Goal: Find specific page/section: Find specific page/section

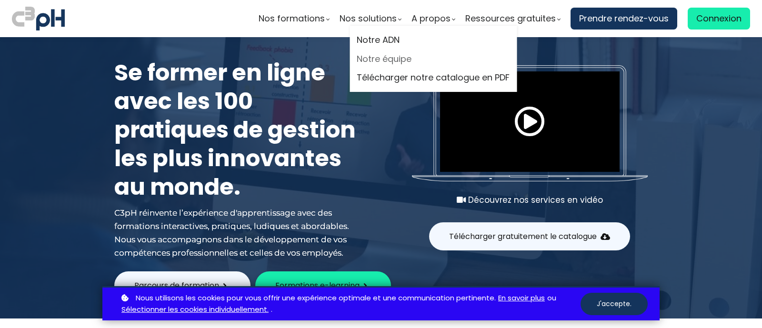
click at [372, 58] on link "Notre équipe" at bounding box center [433, 59] width 153 height 14
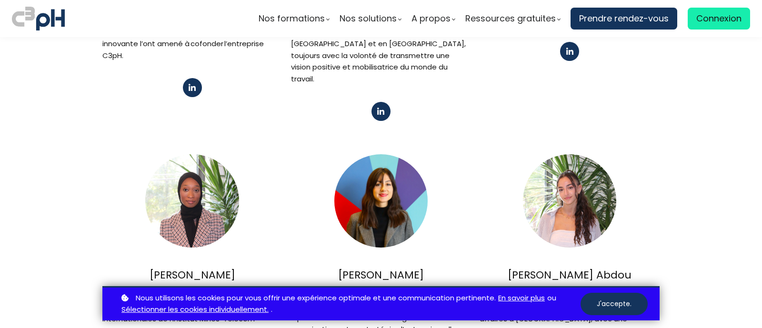
scroll to position [714, 0]
